Goal: Find specific page/section: Find specific page/section

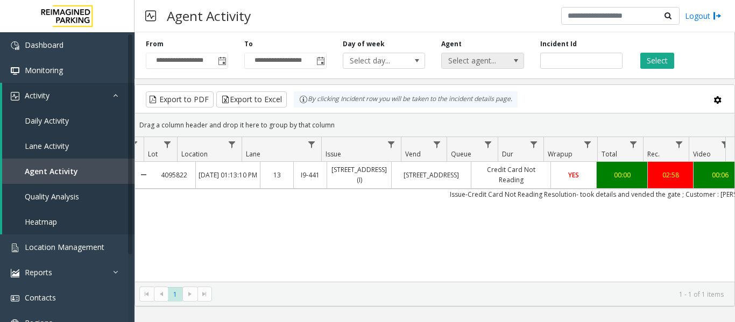
scroll to position [0, 150]
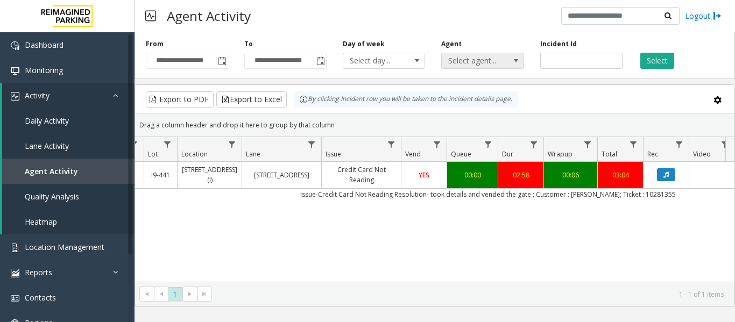
click at [447, 58] on div "**********" at bounding box center [434, 53] width 600 height 51
click at [660, 63] on button "Select" at bounding box center [657, 61] width 34 height 16
drag, startPoint x: 571, startPoint y: 60, endPoint x: 476, endPoint y: 61, distance: 95.2
click at [476, 61] on div "**********" at bounding box center [434, 53] width 600 height 51
paste input "number"
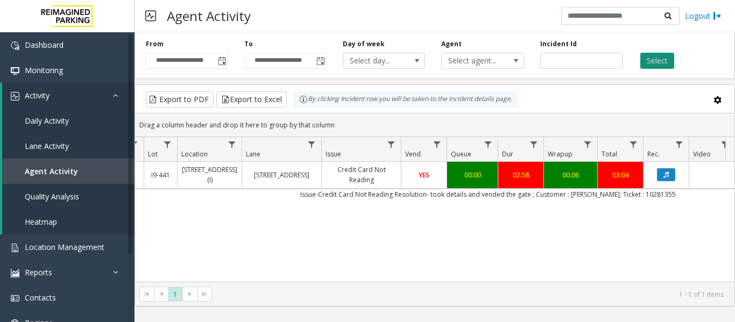
click at [651, 61] on button "Select" at bounding box center [657, 61] width 34 height 16
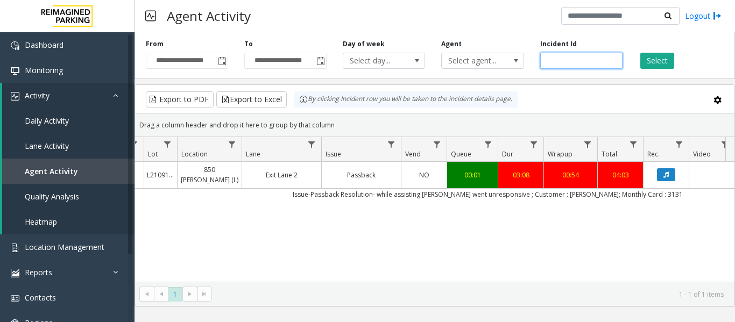
drag, startPoint x: 534, startPoint y: 61, endPoint x: 438, endPoint y: 57, distance: 95.8
click at [438, 57] on div "**********" at bounding box center [434, 53] width 600 height 51
paste input "number"
type input "*******"
click at [666, 57] on button "Select" at bounding box center [657, 61] width 34 height 16
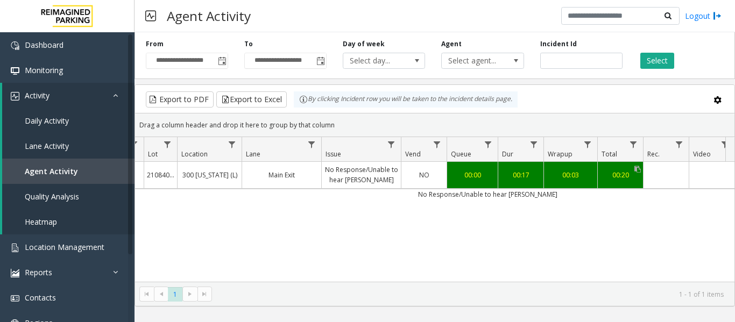
click at [625, 174] on div "00:20" at bounding box center [620, 175] width 40 height 10
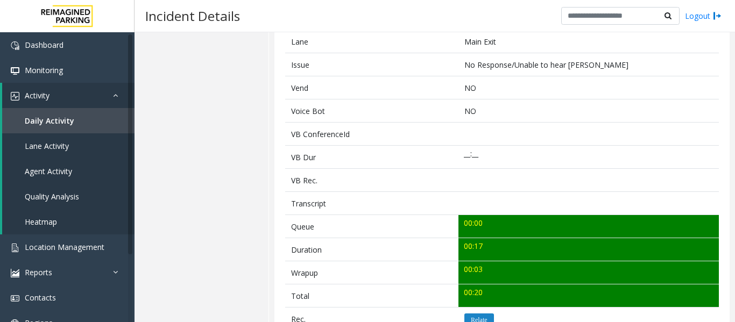
scroll to position [376, 0]
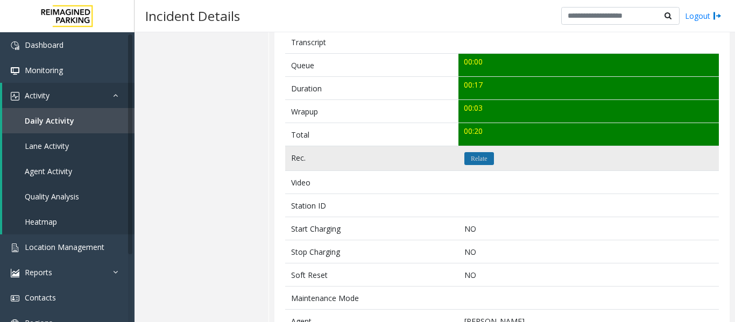
click at [476, 161] on icon "Relate" at bounding box center [479, 158] width 17 height 6
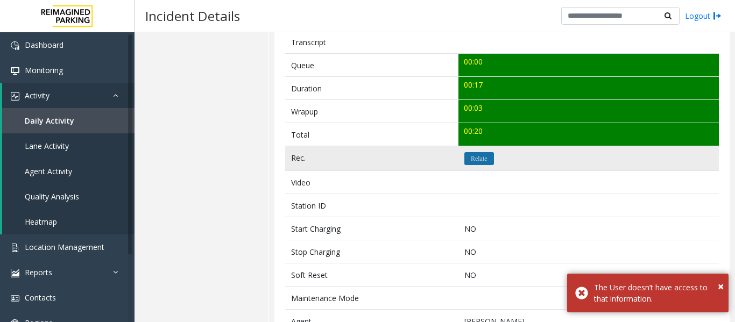
click at [476, 161] on icon "Relate" at bounding box center [479, 158] width 17 height 6
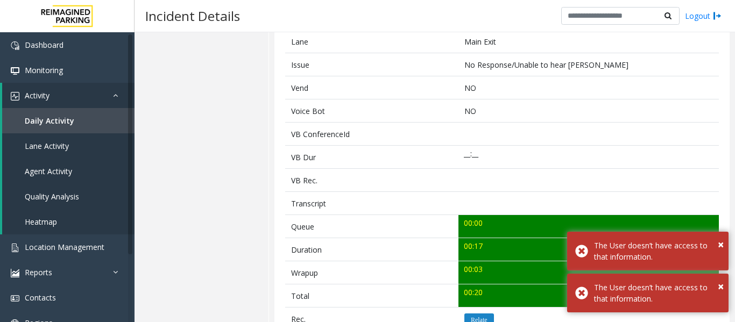
scroll to position [0, 0]
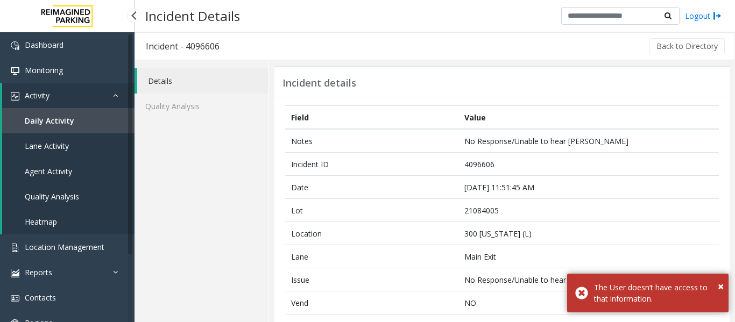
click at [47, 174] on span "Agent Activity" at bounding box center [48, 171] width 47 height 10
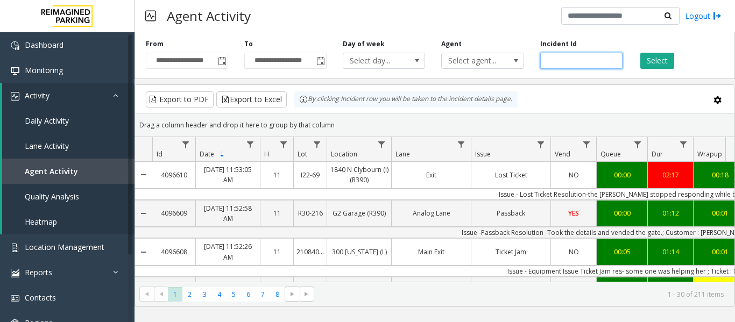
click at [578, 59] on input "number" at bounding box center [581, 61] width 82 height 16
paste input "*******"
type input "*******"
click at [661, 64] on button "Select" at bounding box center [657, 61] width 34 height 16
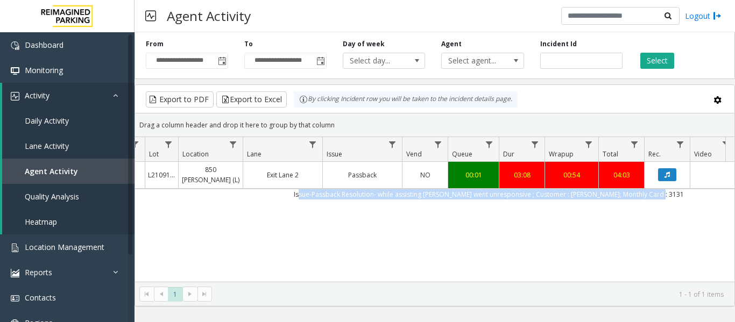
scroll to position [0, 167]
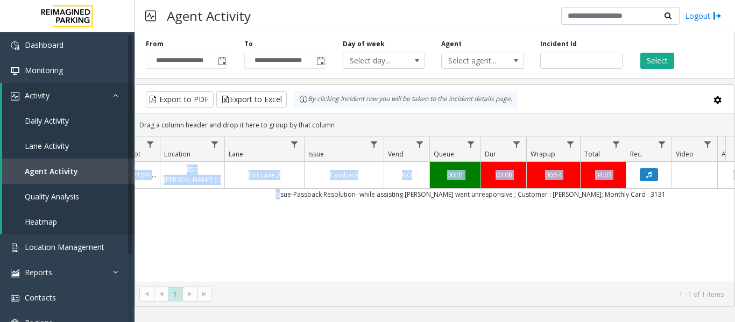
drag, startPoint x: 466, startPoint y: 196, endPoint x: 654, endPoint y: 202, distance: 188.9
click at [654, 202] on div "4095340 [DATE] 07:09:57 PM 19 L21091600 850 [PERSON_NAME] (L) Exit Lane 2 Passb…" at bounding box center [434, 229] width 599 height 134
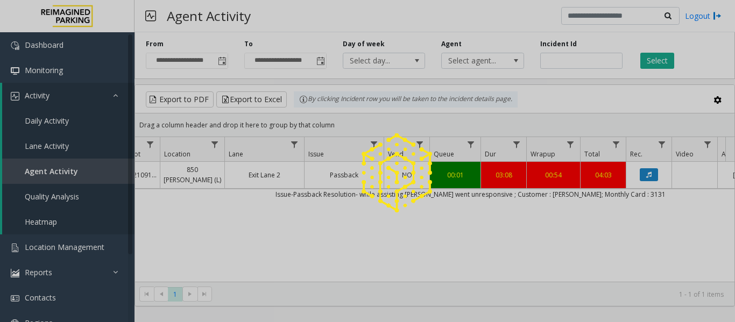
drag, startPoint x: 582, startPoint y: 60, endPoint x: 535, endPoint y: 61, distance: 47.4
click at [535, 61] on div at bounding box center [367, 161] width 735 height 322
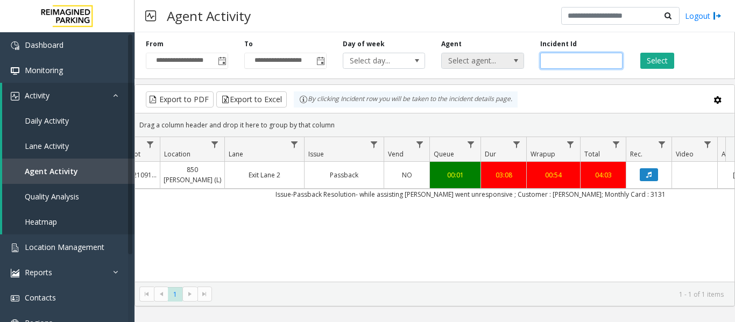
drag, startPoint x: 581, startPoint y: 59, endPoint x: 518, endPoint y: 58, distance: 62.4
click at [518, 58] on div "**********" at bounding box center [434, 53] width 600 height 51
paste input "number"
click at [559, 61] on input "number" at bounding box center [581, 61] width 82 height 16
paste input "*******"
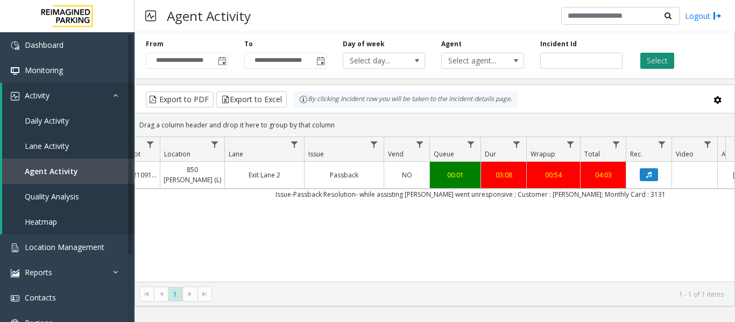
click at [652, 62] on button "Select" at bounding box center [657, 61] width 34 height 16
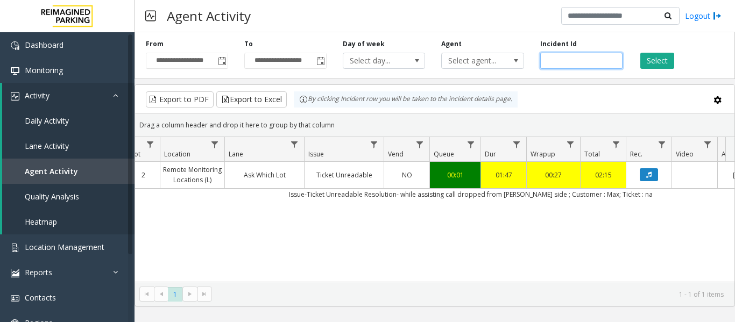
drag, startPoint x: 577, startPoint y: 60, endPoint x: 509, endPoint y: 52, distance: 67.8
click at [509, 52] on div "**********" at bounding box center [434, 53] width 600 height 51
paste input "number"
click at [637, 63] on div "Select" at bounding box center [679, 54] width 98 height 30
click at [648, 62] on button "Select" at bounding box center [657, 61] width 34 height 16
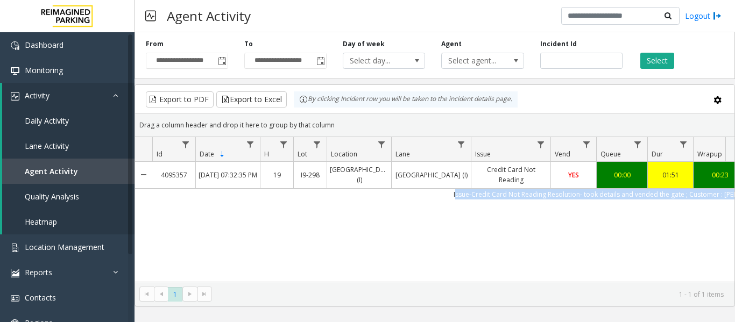
drag, startPoint x: 641, startPoint y: 194, endPoint x: 240, endPoint y: 193, distance: 400.6
click at [240, 193] on td "Issue-Credit Card Not Reading Resolution- took details and vended the gate ; Cu…" at bounding box center [637, 194] width 970 height 11
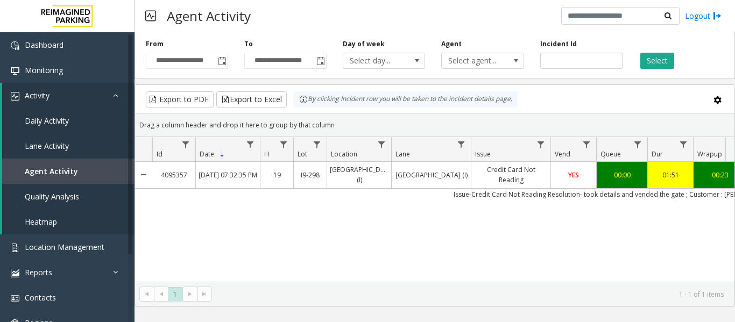
click at [261, 233] on div "4095357 [DATE] 07:32:35 PM 19 I9-298 [GEOGRAPHIC_DATA] (I) [GEOGRAPHIC_DATA] (I…" at bounding box center [434, 229] width 599 height 134
drag, startPoint x: 469, startPoint y: 193, endPoint x: 660, endPoint y: 188, distance: 191.0
click at [661, 187] on tbody "4095357 [DATE] 07:32:35 PM 19 I9-298 [GEOGRAPHIC_DATA] (I) [GEOGRAPHIC_DATA] (I…" at bounding box center [628, 181] width 987 height 38
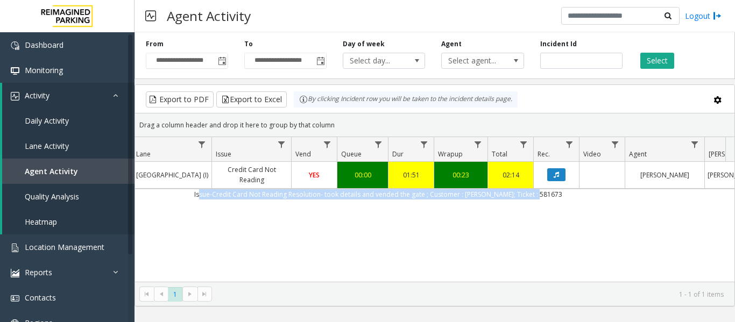
scroll to position [0, 279]
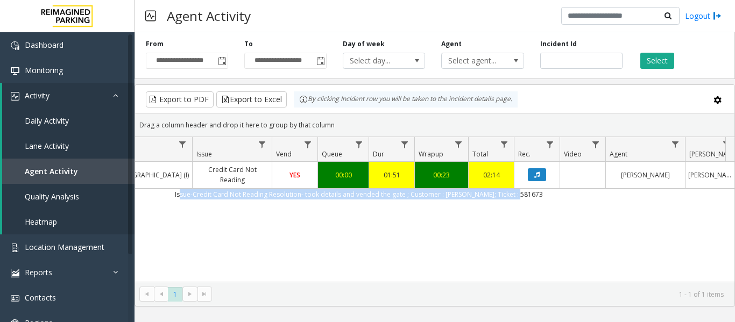
drag, startPoint x: 470, startPoint y: 193, endPoint x: 629, endPoint y: 193, distance: 158.6
click at [629, 193] on td "Issue-Credit Card Not Reading Resolution- took details and vended the gate ; Cu…" at bounding box center [359, 194] width 970 height 11
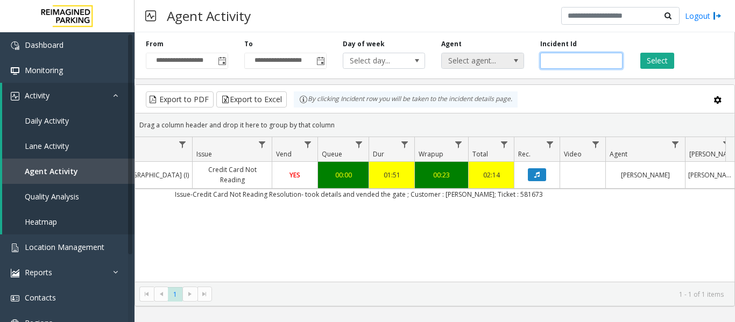
drag, startPoint x: 582, startPoint y: 59, endPoint x: 445, endPoint y: 62, distance: 136.6
click at [445, 62] on div "**********" at bounding box center [434, 53] width 600 height 51
paste input "number"
type input "*******"
click at [652, 59] on button "Select" at bounding box center [657, 61] width 34 height 16
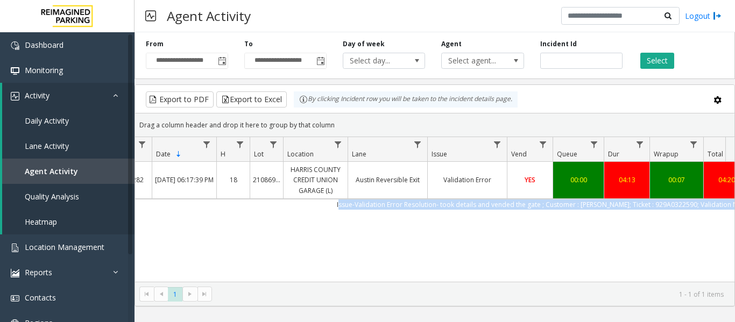
drag, startPoint x: 617, startPoint y: 205, endPoint x: 150, endPoint y: 207, distance: 467.9
click at [150, 207] on td "Issue-Validation Error Resolution- took details and vended the gate ; Customer …" at bounding box center [594, 204] width 970 height 11
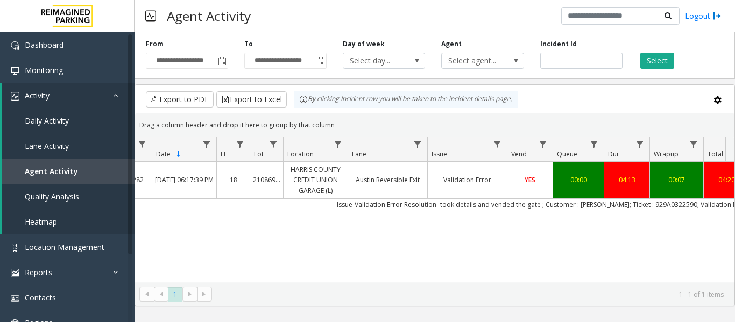
click at [380, 233] on div "4095282 [DATE] 06:17:39 PM 18 21086900 HARRIS COUNTY CREDIT UNION GARAGE (L) Au…" at bounding box center [434, 229] width 599 height 134
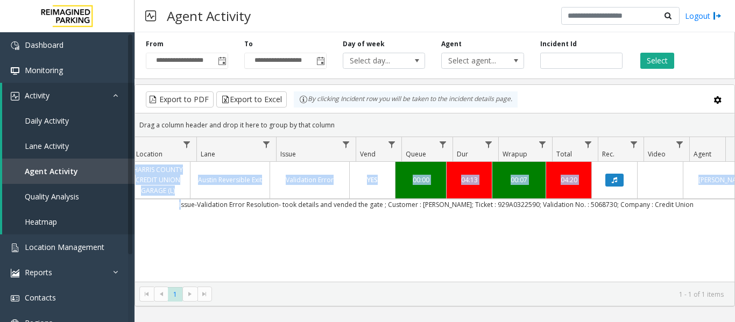
scroll to position [0, 201]
drag, startPoint x: 352, startPoint y: 205, endPoint x: 705, endPoint y: 212, distance: 353.4
click at [705, 212] on div "4095282 [DATE] 06:17:39 PM 18 21086900 HARRIS COUNTY CREDIT UNION GARAGE (L) Au…" at bounding box center [434, 229] width 599 height 134
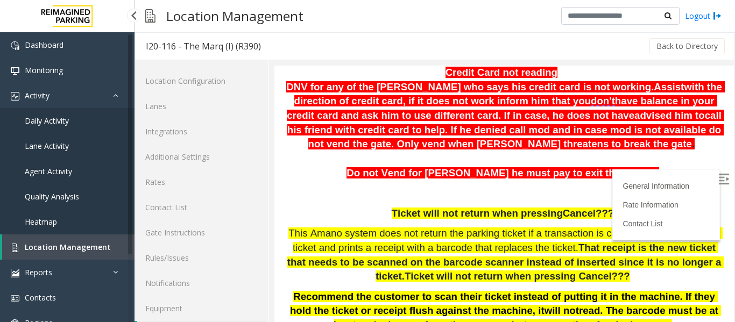
scroll to position [32, 0]
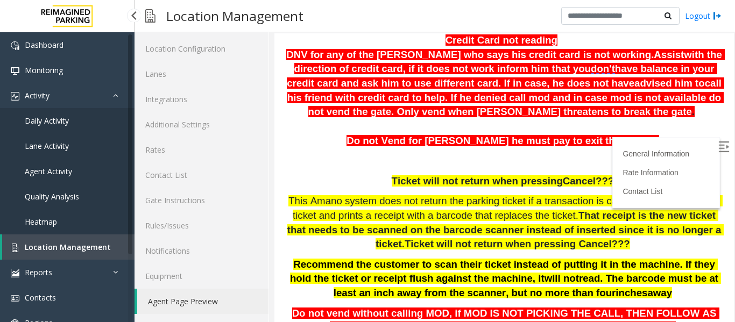
click at [64, 253] on link "Location Management" at bounding box center [68, 246] width 132 height 25
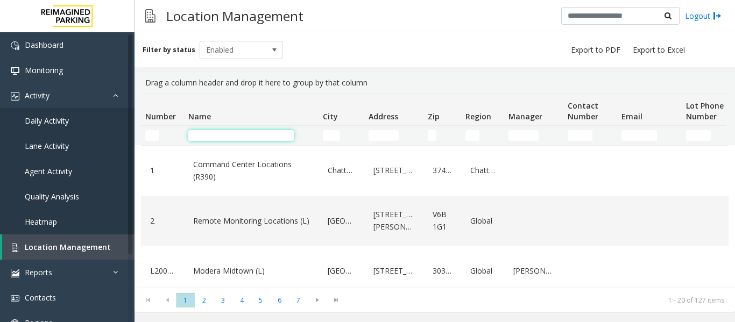
click at [232, 134] on input "Name Filter" at bounding box center [240, 135] width 105 height 11
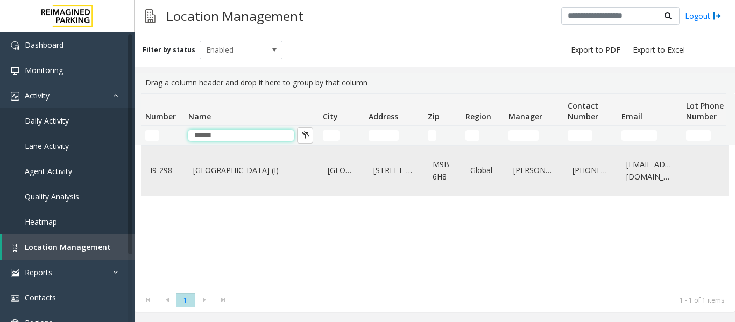
type input "******"
click at [199, 184] on div "[GEOGRAPHIC_DATA] (I)" at bounding box center [251, 170] width 122 height 41
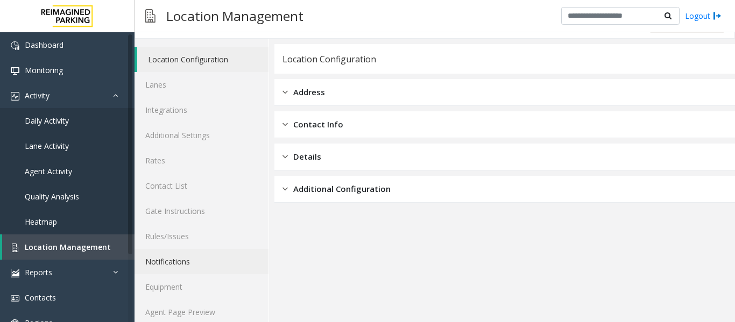
scroll to position [32, 0]
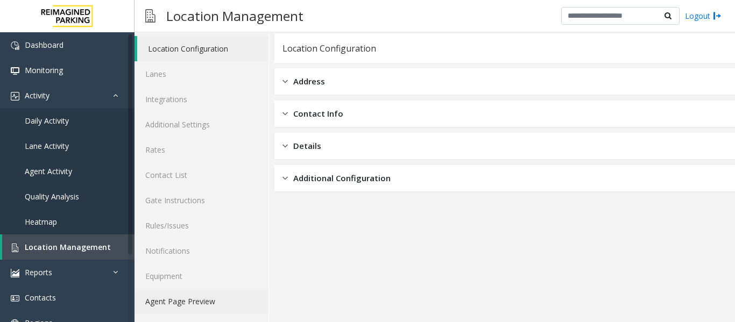
click at [204, 309] on link "Agent Page Preview" at bounding box center [201, 301] width 134 height 25
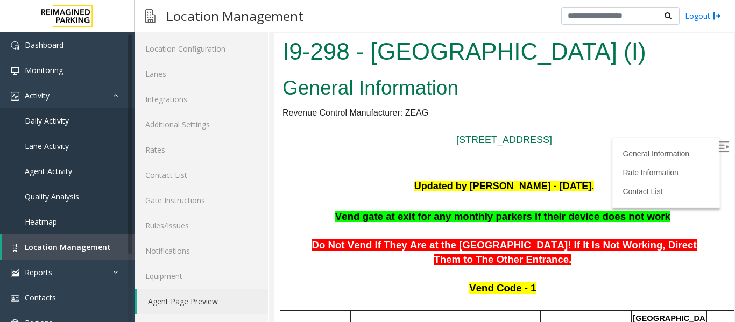
click at [718, 141] on img at bounding box center [723, 146] width 11 height 11
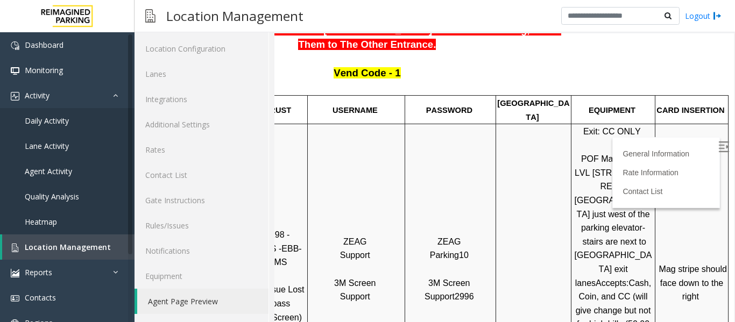
scroll to position [323, 152]
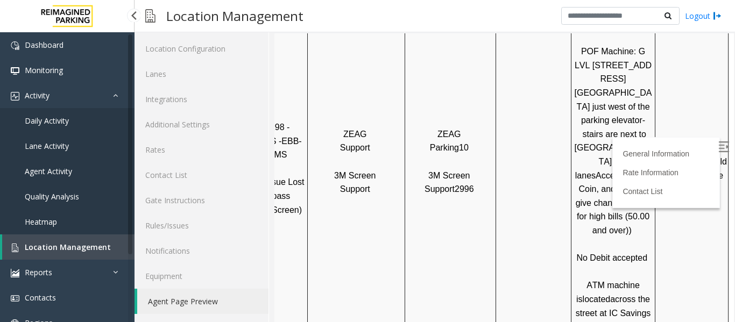
click at [48, 245] on span "Location Management" at bounding box center [68, 247] width 86 height 10
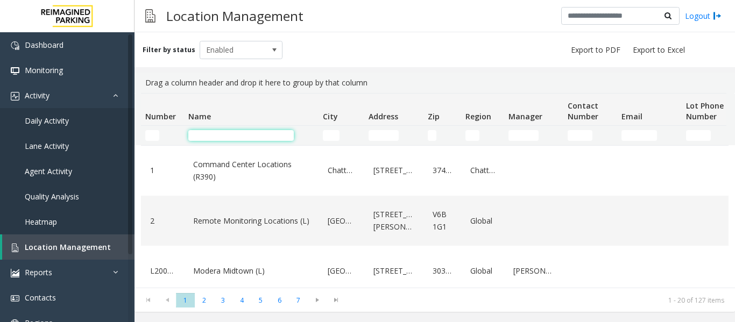
click at [208, 137] on input "Name Filter" at bounding box center [240, 135] width 105 height 11
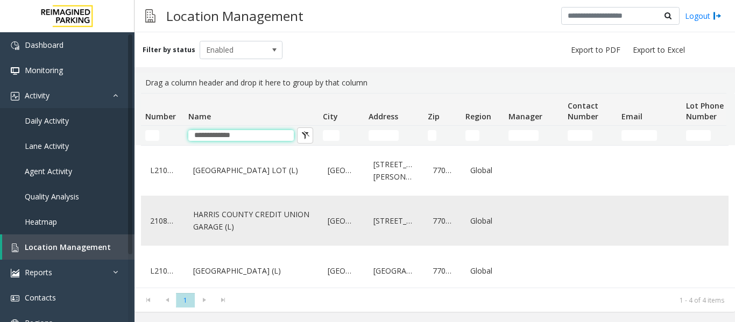
type input "**********"
click at [315, 204] on td "HARRIS COUNTY CREDIT UNION GARAGE (L)" at bounding box center [251, 221] width 134 height 50
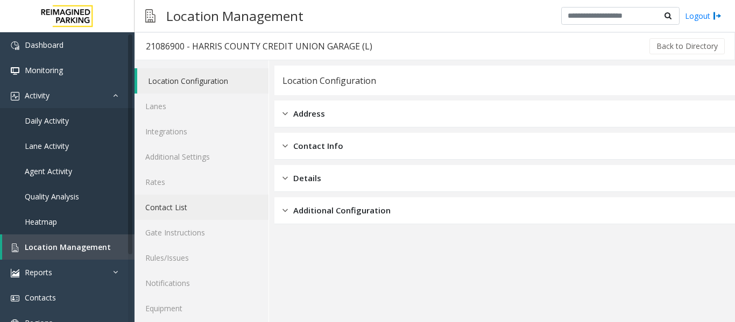
scroll to position [32, 0]
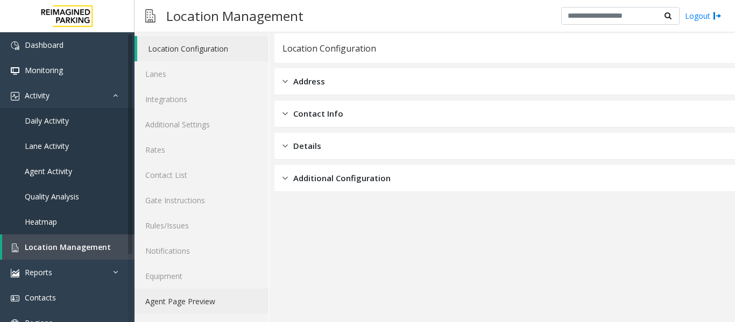
click at [220, 310] on link "Agent Page Preview" at bounding box center [201, 301] width 134 height 25
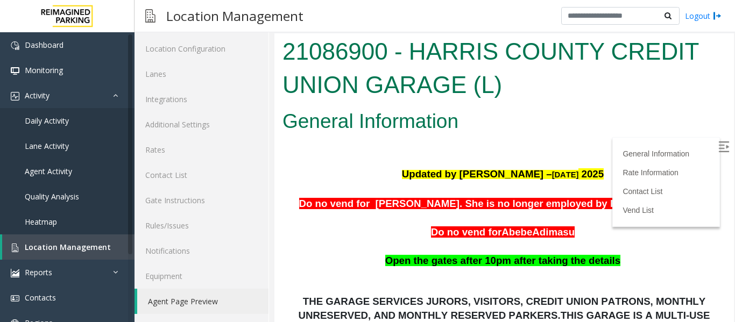
click at [718, 148] on img at bounding box center [723, 146] width 11 height 11
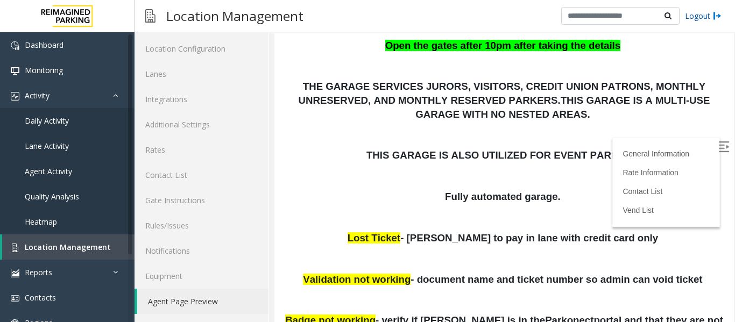
click at [697, 17] on link "Logout" at bounding box center [703, 15] width 37 height 11
